Goal: Transaction & Acquisition: Purchase product/service

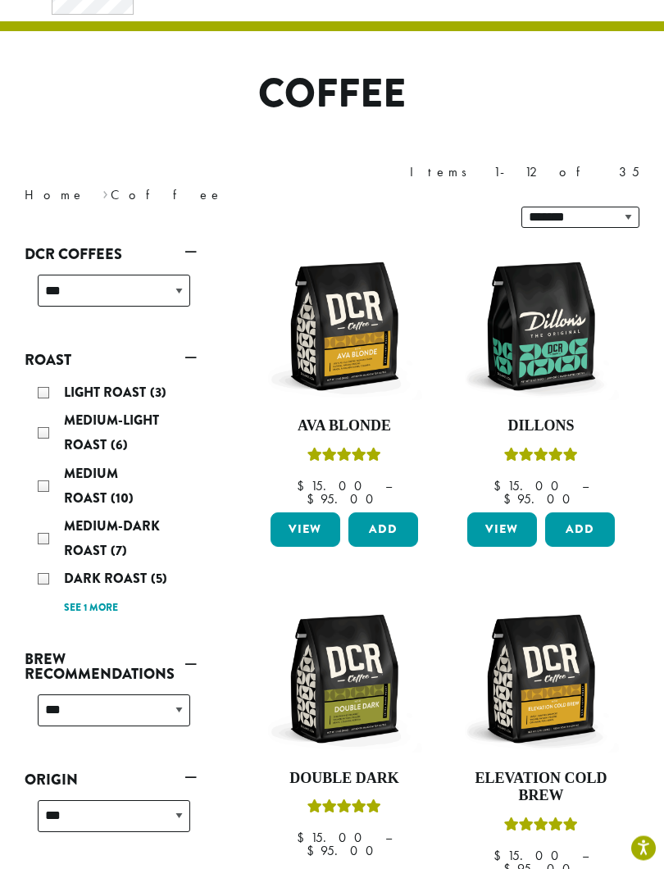
scroll to position [81, 0]
click at [118, 464] on span "Medium Roast" at bounding box center [91, 485] width 54 height 43
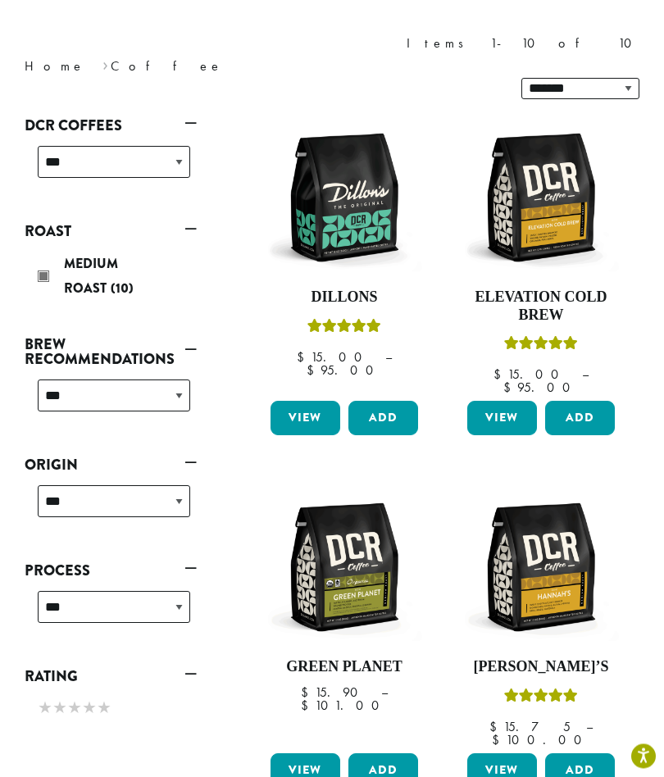
scroll to position [210, 0]
click at [510, 401] on link "View" at bounding box center [502, 418] width 70 height 34
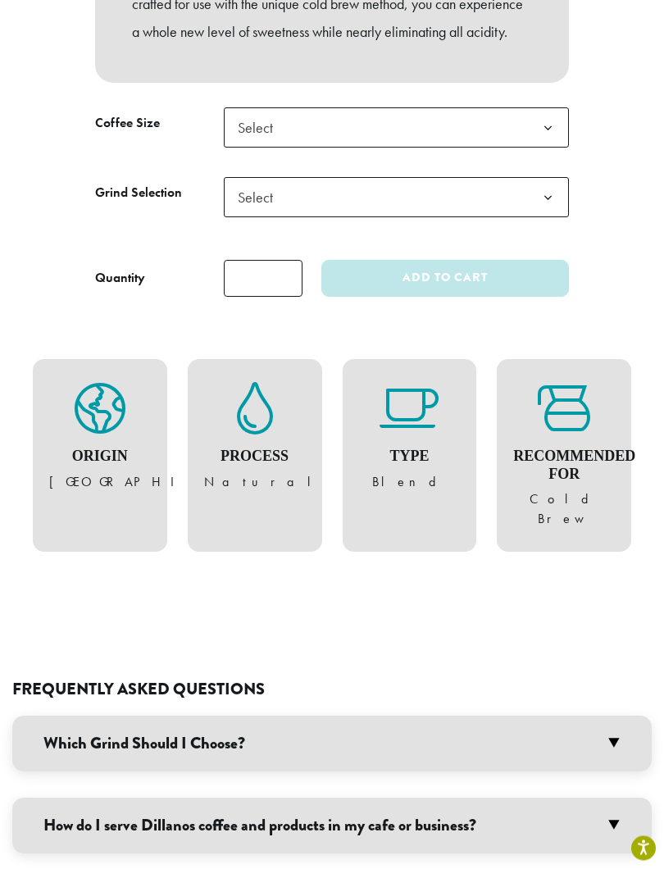
scroll to position [941, 0]
click at [619, 715] on h3 "Which Grind Should I Choose?" at bounding box center [331, 743] width 639 height 56
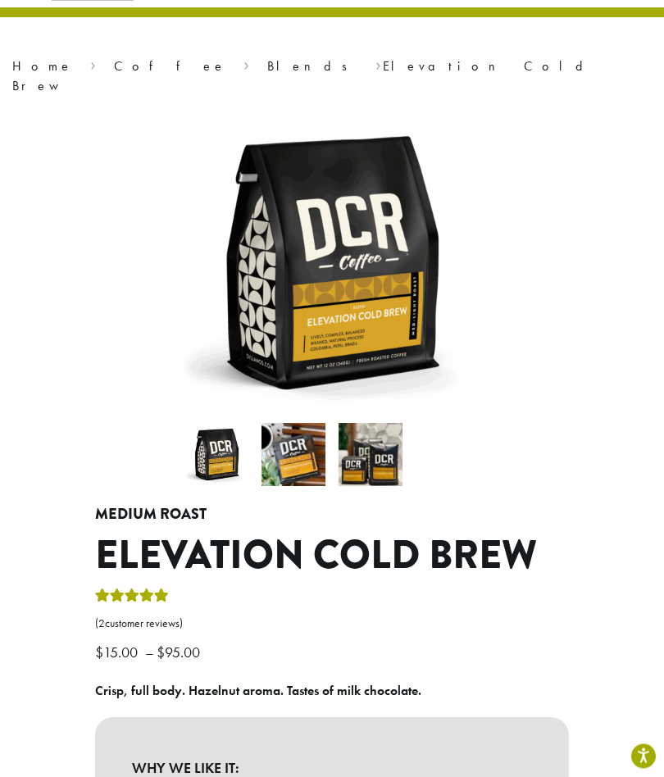
scroll to position [0, 0]
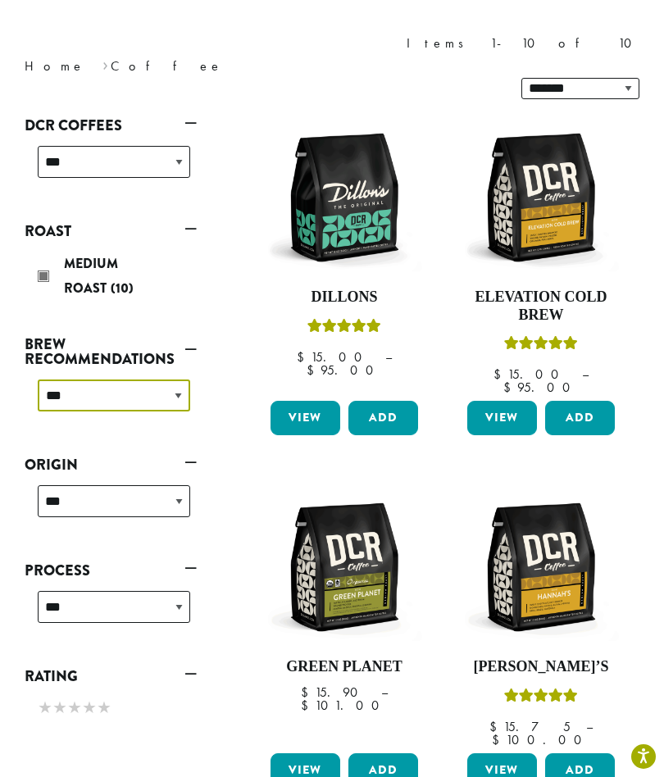
click at [180, 379] on select "**********" at bounding box center [114, 395] width 152 height 32
select select "********"
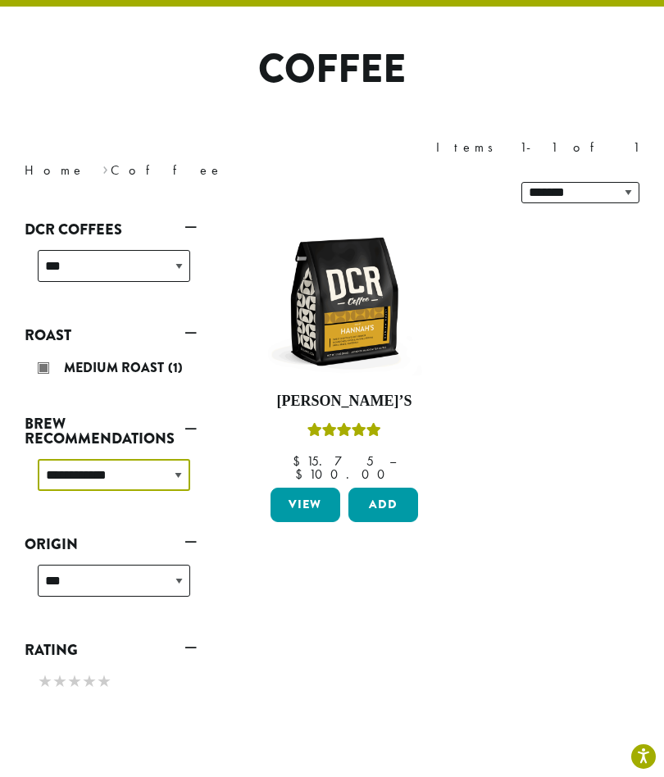
scroll to position [100, 0]
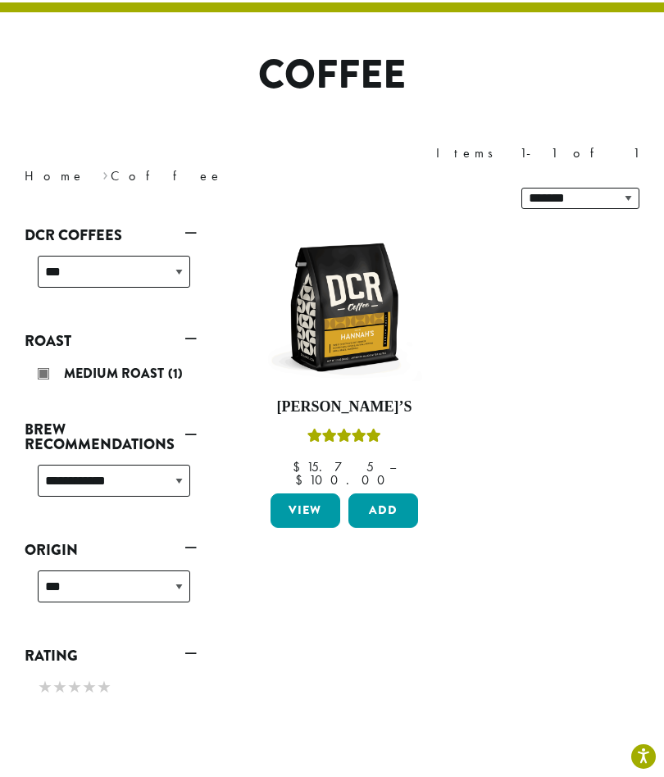
click at [312, 493] on link "View" at bounding box center [305, 510] width 70 height 34
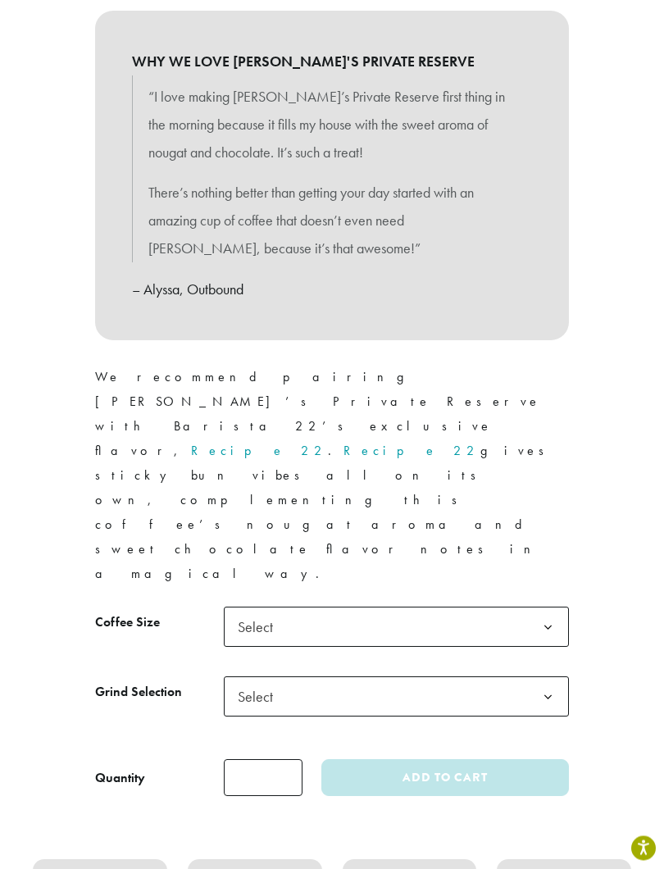
scroll to position [805, 0]
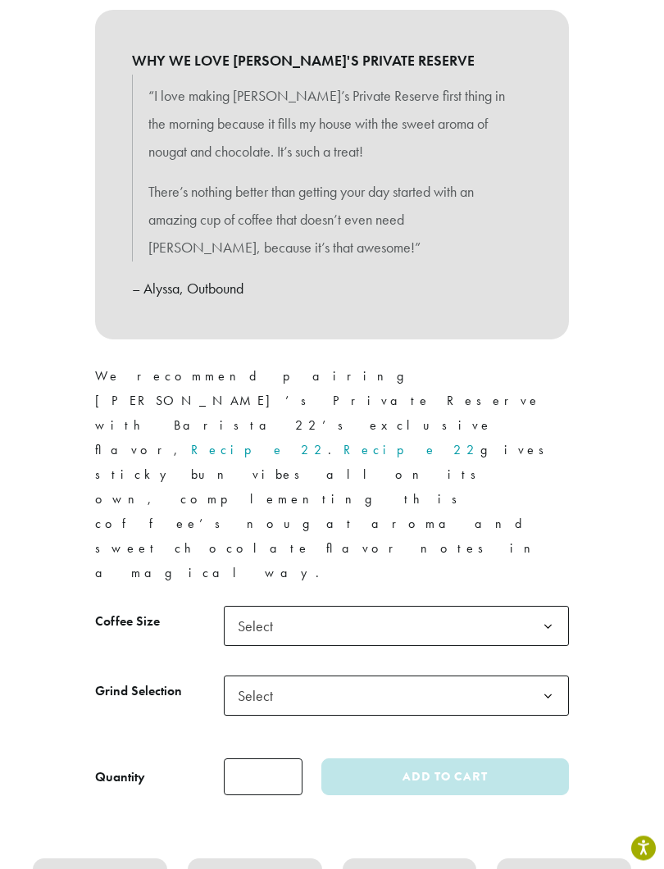
click at [548, 607] on b at bounding box center [548, 627] width 40 height 40
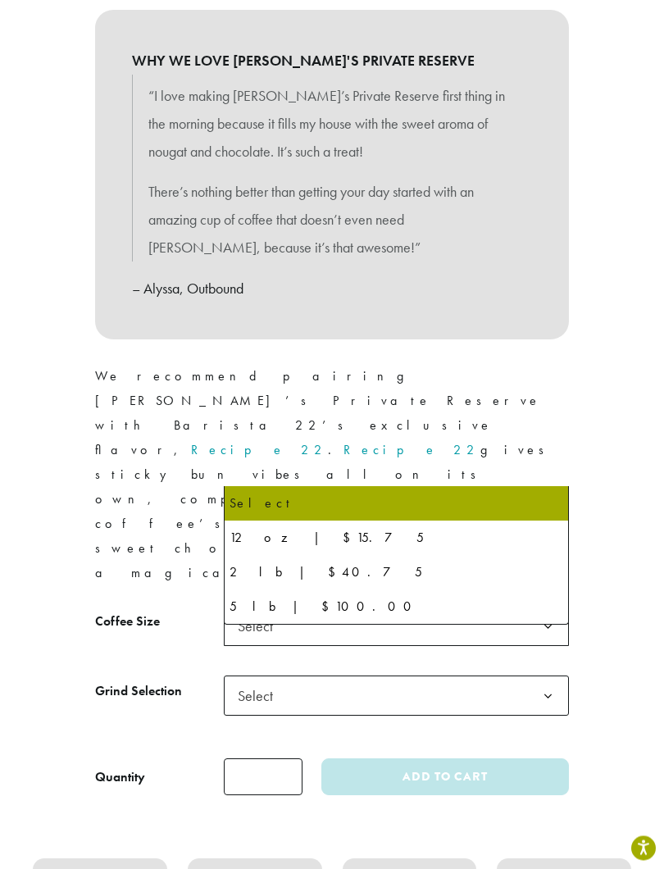
scroll to position [806, 0]
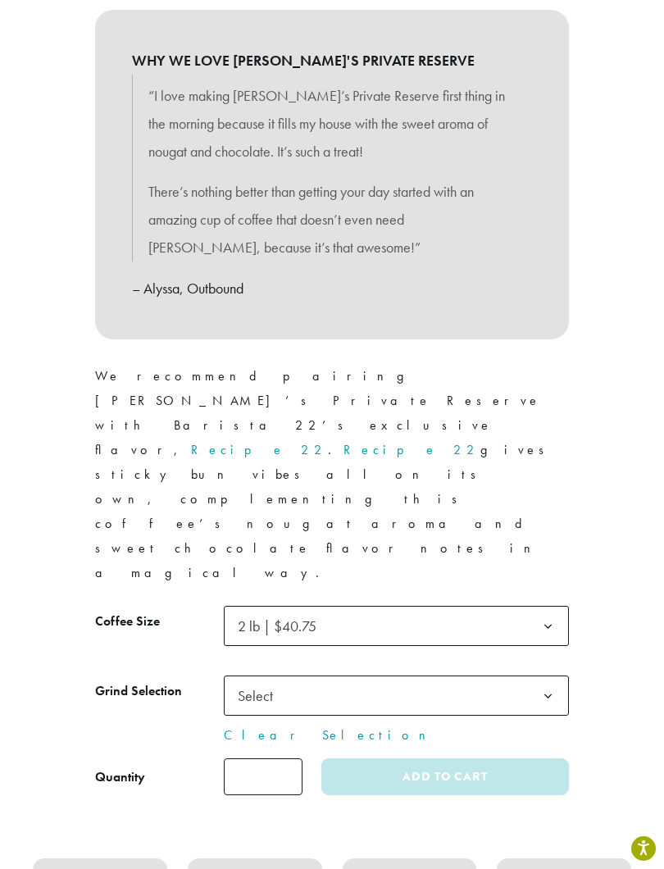
click at [547, 676] on b at bounding box center [548, 696] width 40 height 40
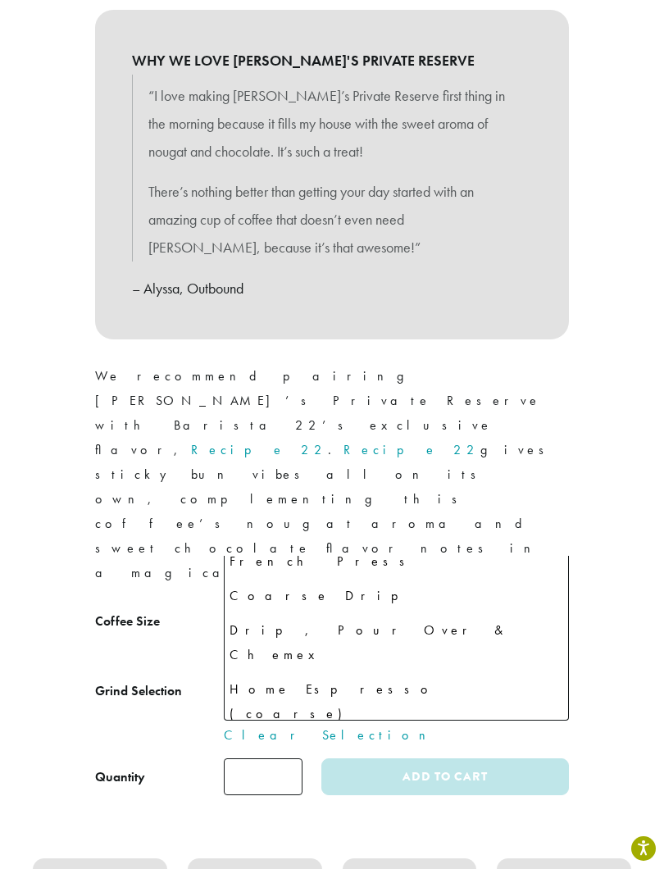
scroll to position [111, 0]
select select "**********"
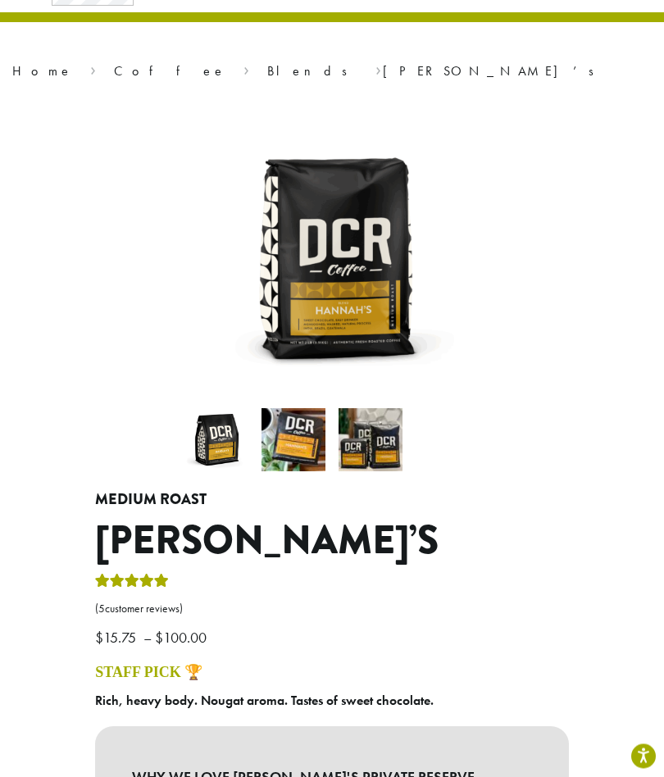
scroll to position [0, 0]
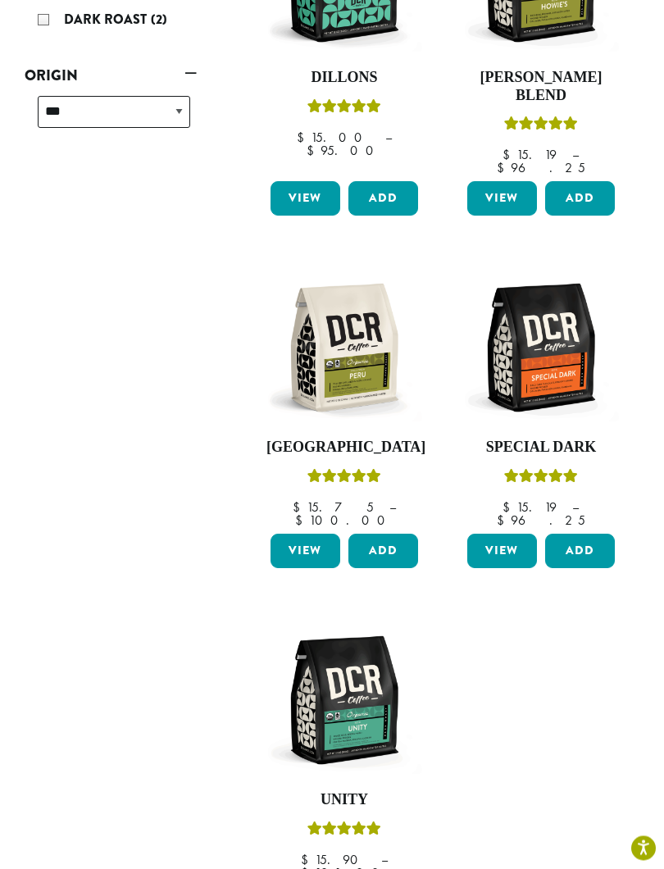
scroll to position [431, 0]
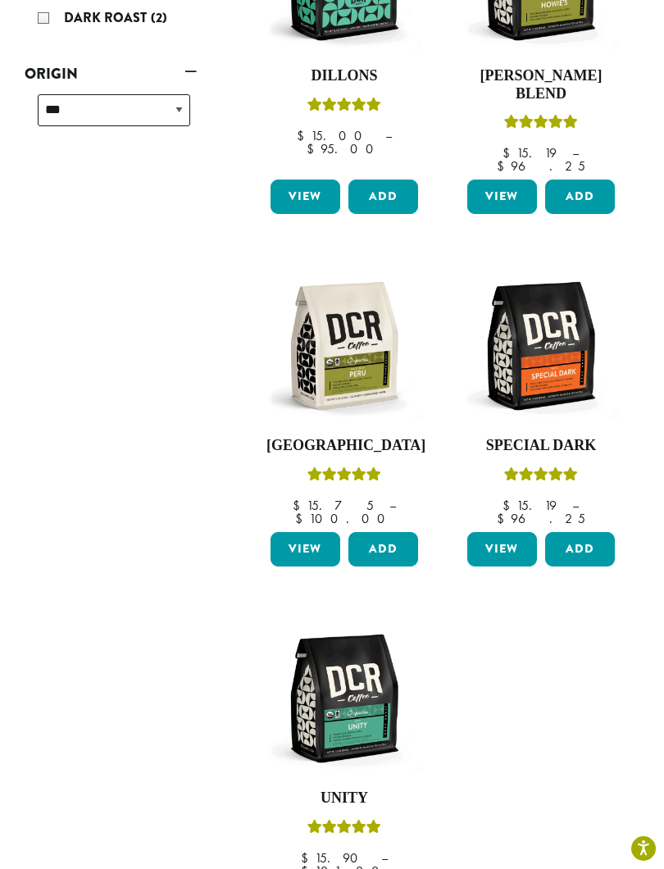
click at [498, 532] on link "View" at bounding box center [502, 549] width 70 height 34
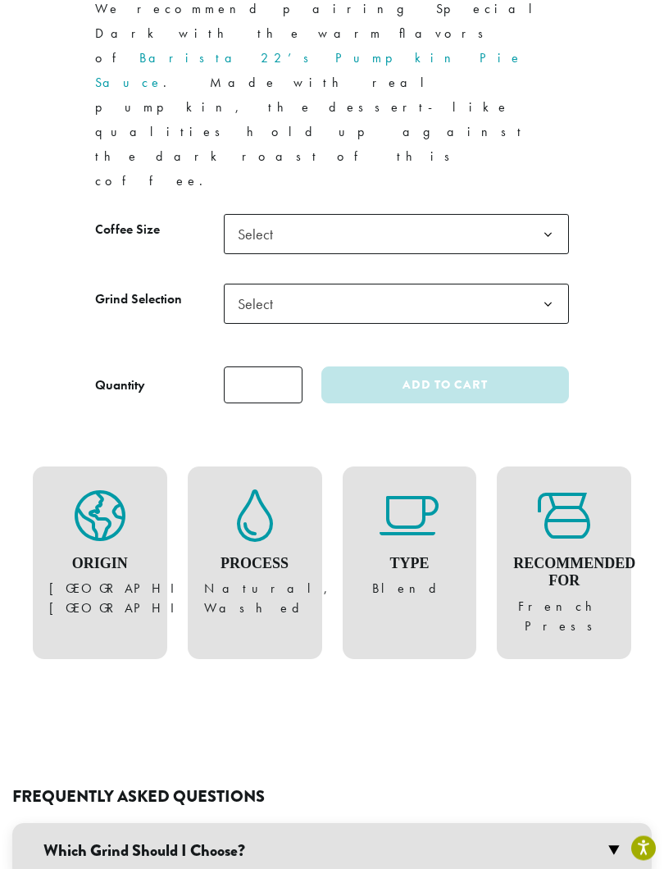
scroll to position [1175, 0]
